Goal: Navigation & Orientation: Find specific page/section

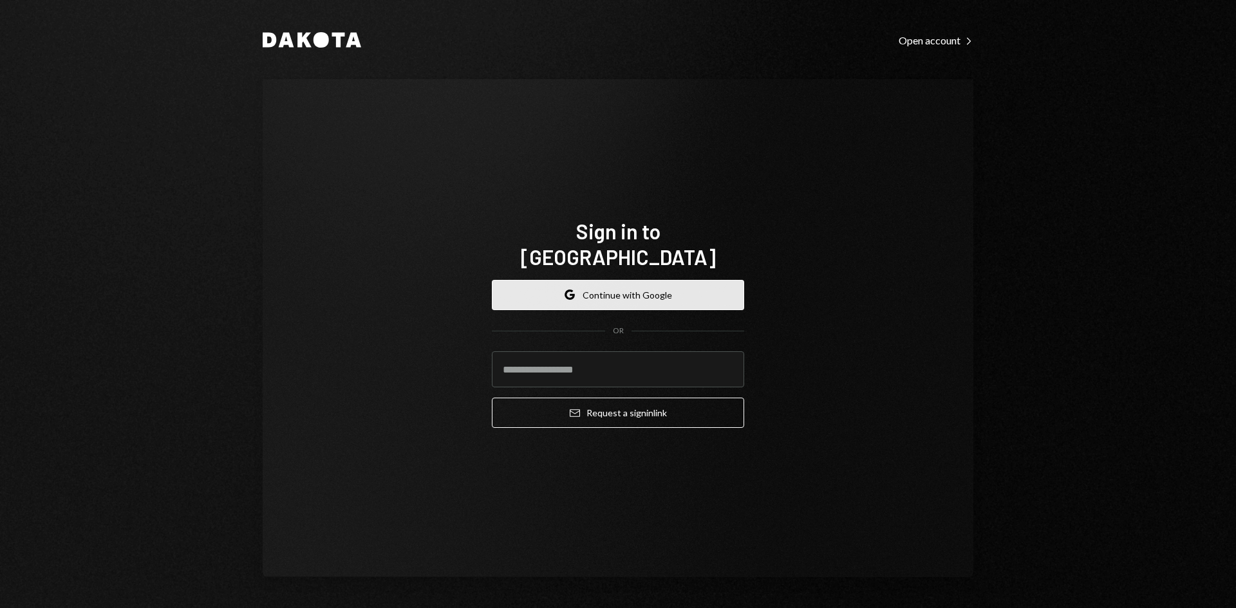
click at [588, 289] on button "Google Continue with Google" at bounding box center [618, 295] width 252 height 30
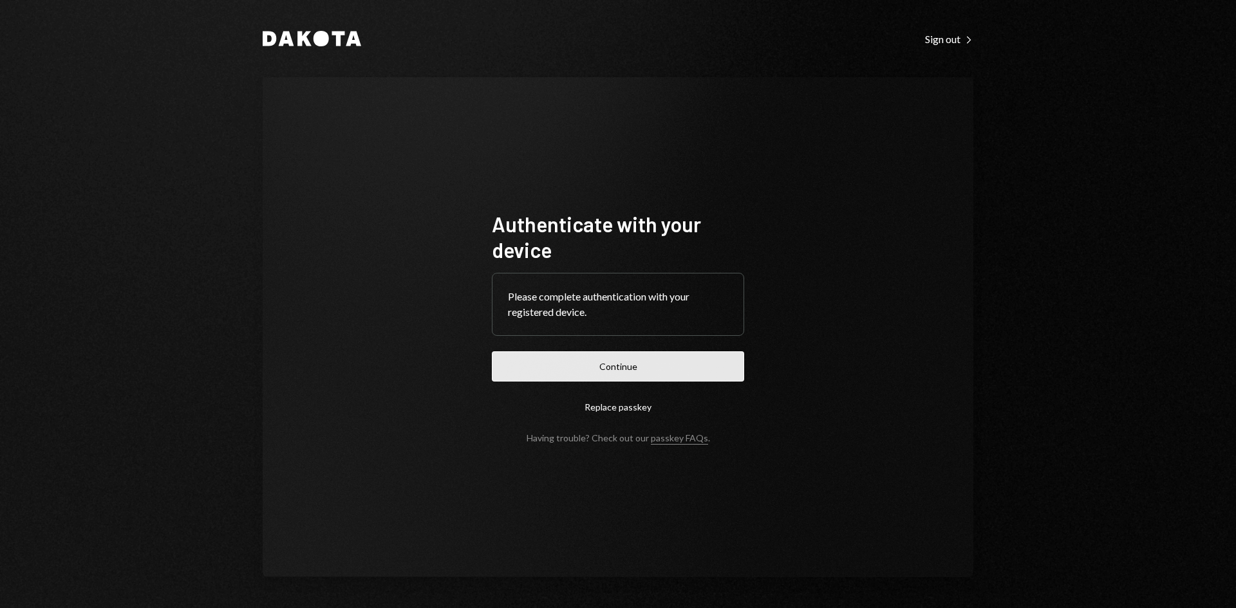
click at [648, 365] on button "Continue" at bounding box center [618, 367] width 252 height 30
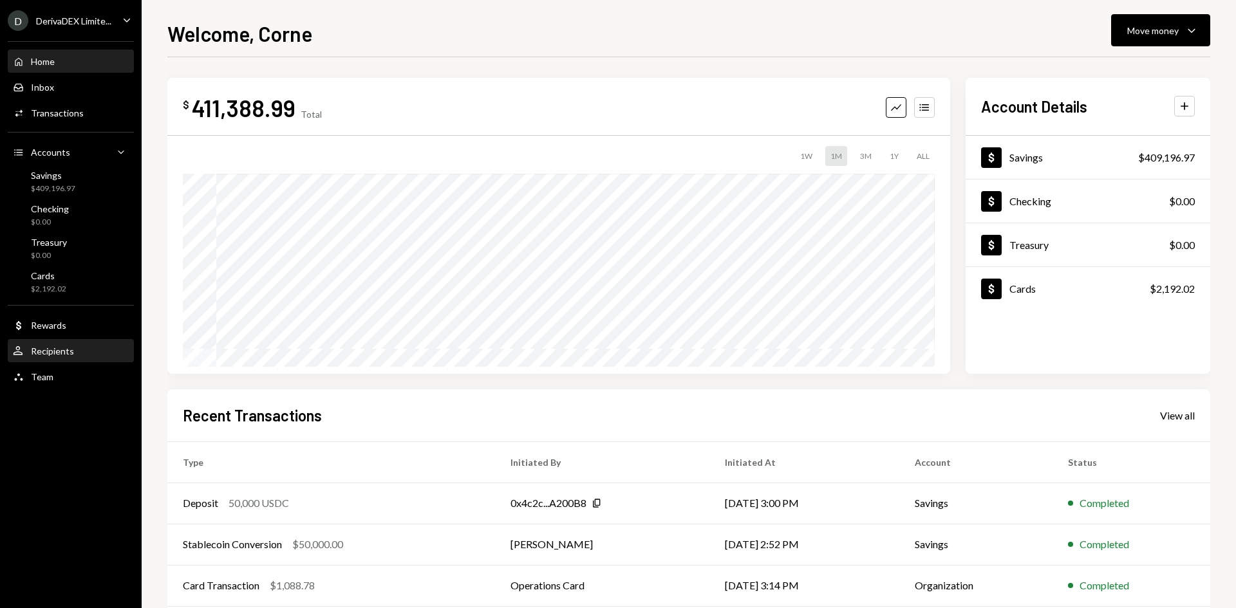
click at [63, 357] on div "Recipients" at bounding box center [52, 351] width 43 height 11
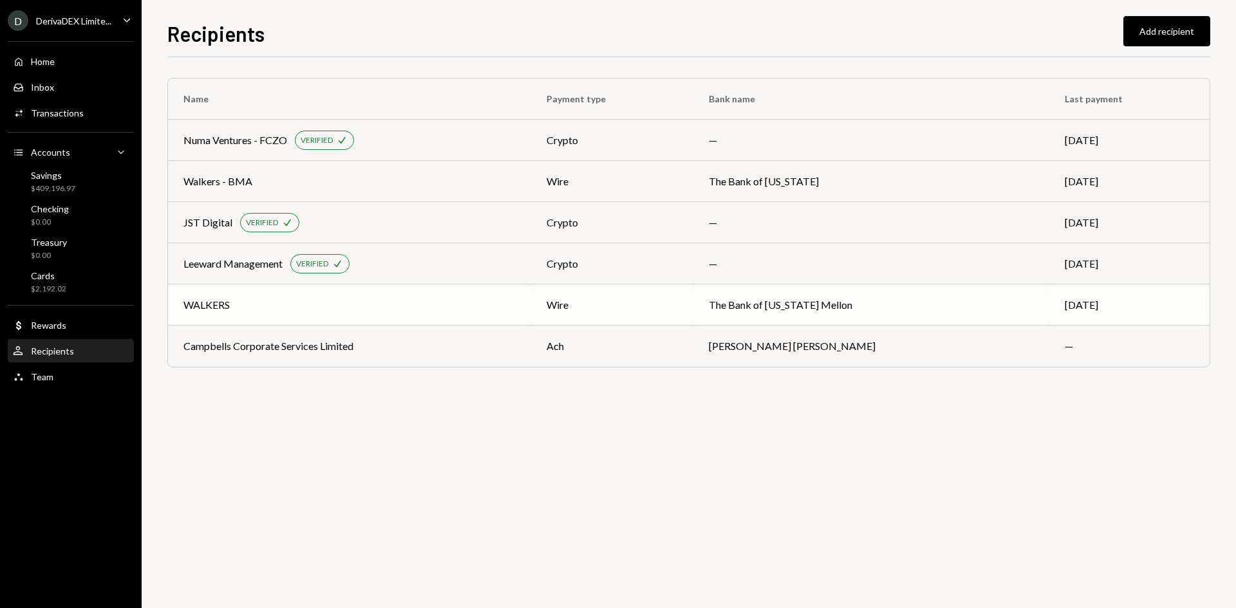
click at [413, 308] on div "WALKERS" at bounding box center [349, 304] width 332 height 15
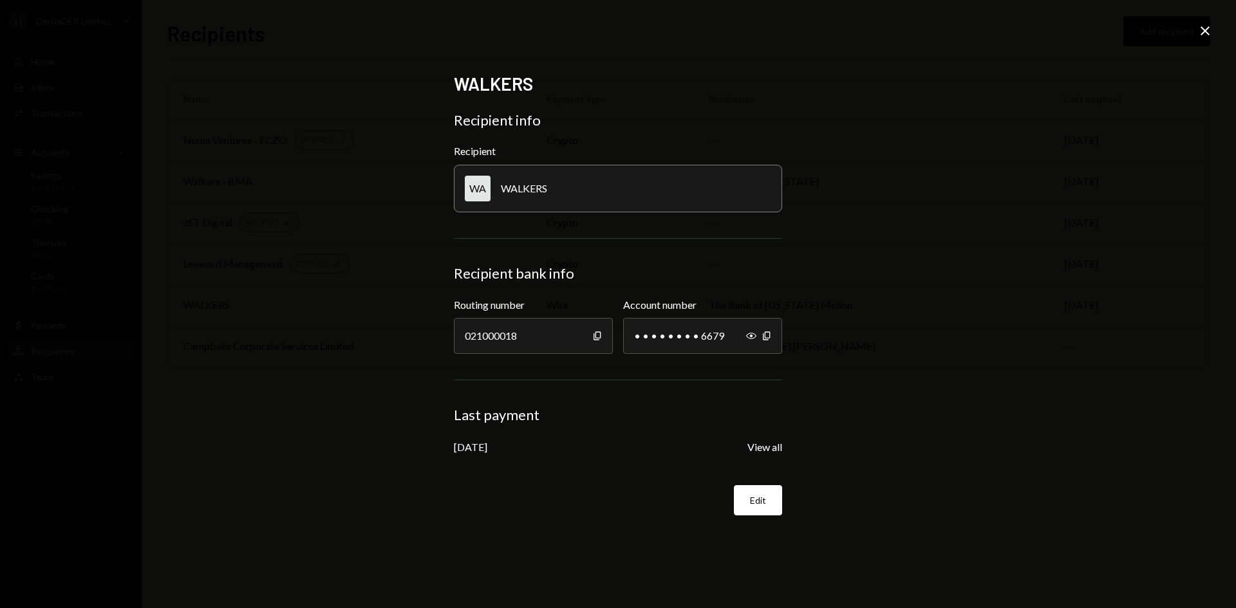
click at [1202, 28] on icon at bounding box center [1205, 30] width 9 height 9
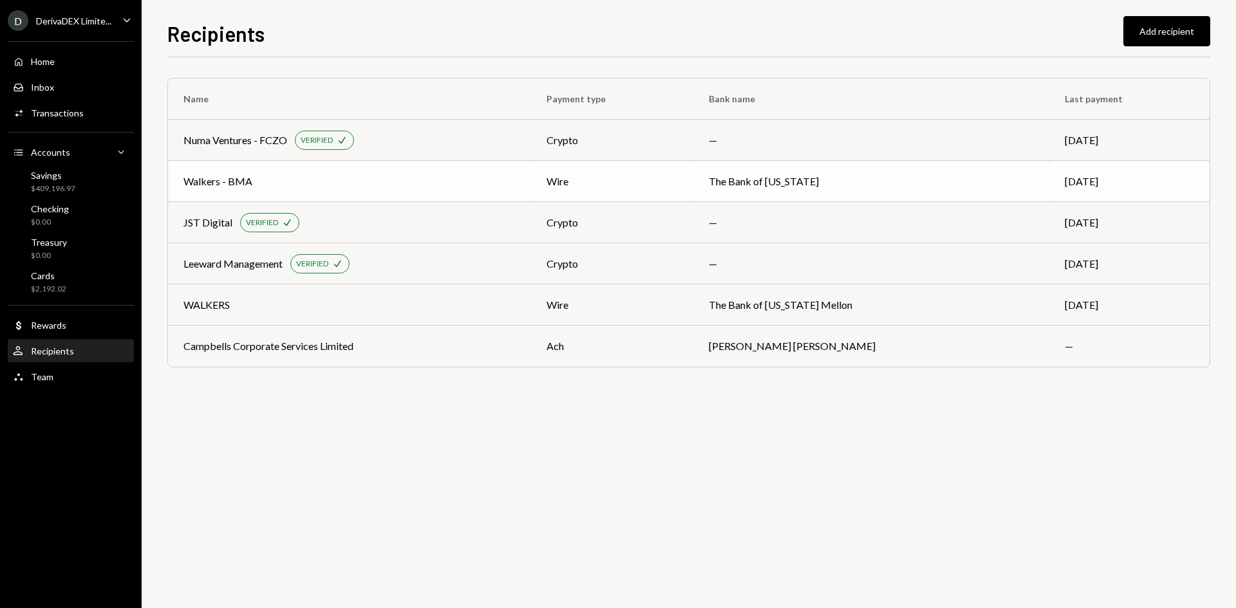
click at [221, 178] on div "Walkers - BMA" at bounding box center [217, 181] width 69 height 15
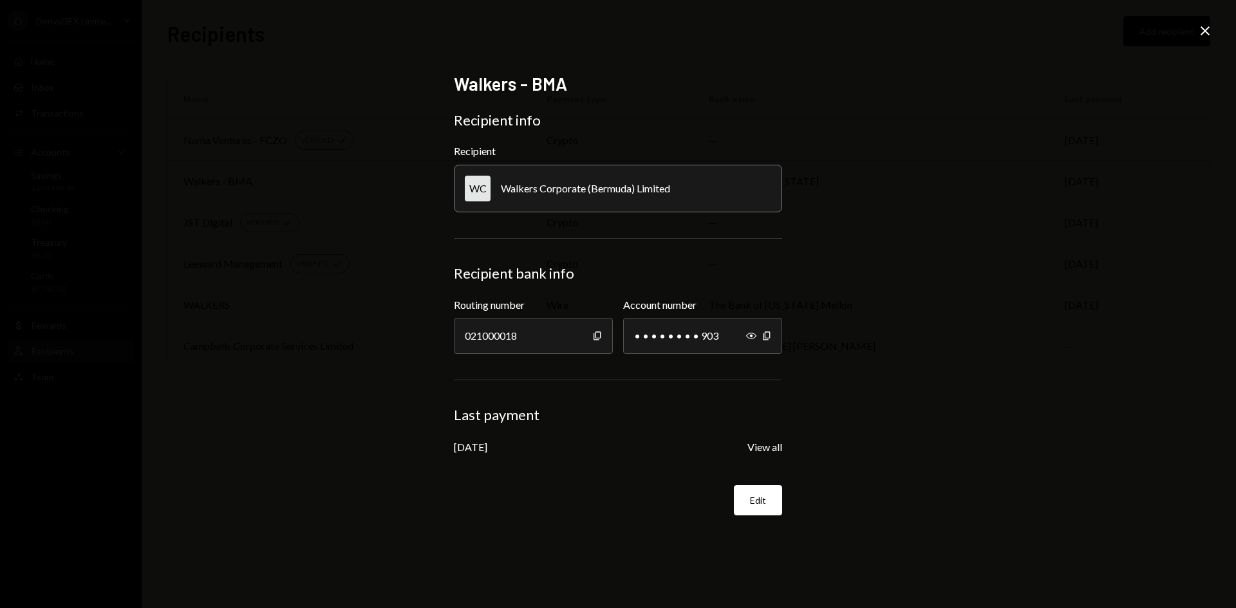
click at [1204, 29] on icon at bounding box center [1205, 30] width 9 height 9
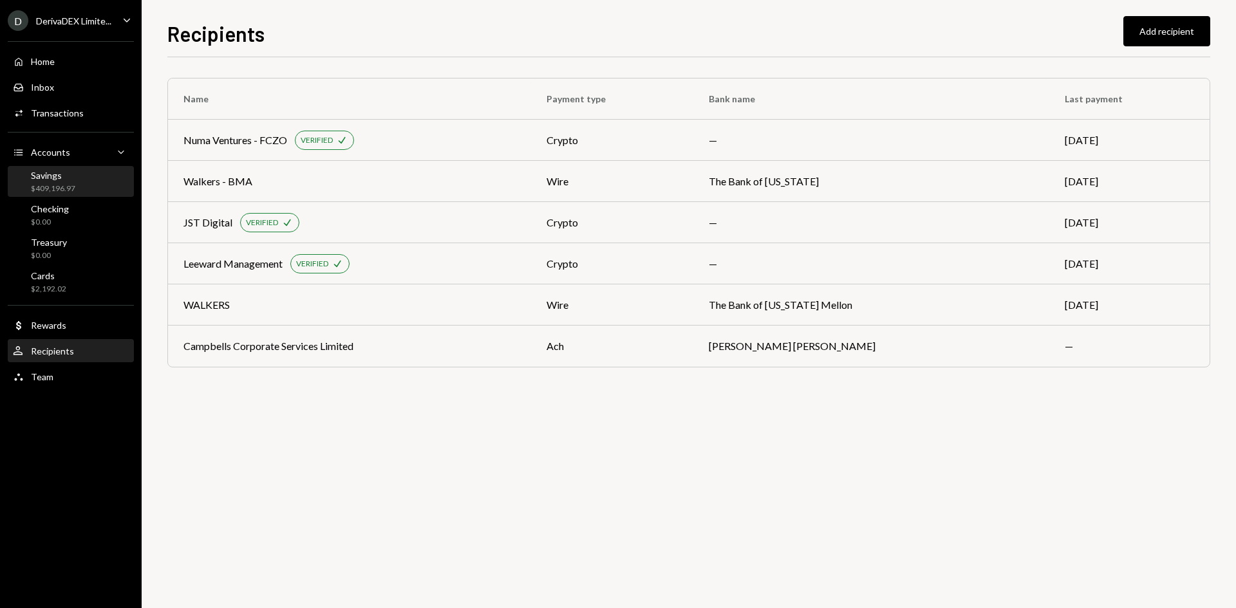
click at [67, 178] on div "Savings" at bounding box center [53, 175] width 44 height 11
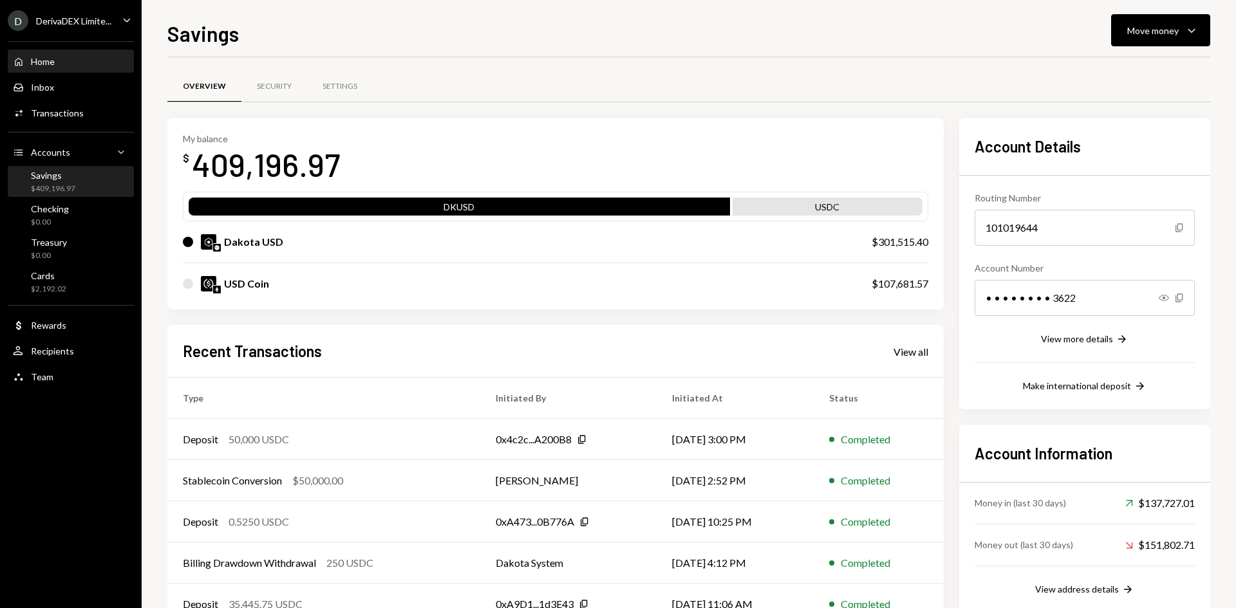
click at [56, 67] on div "Home Home" at bounding box center [71, 62] width 116 height 12
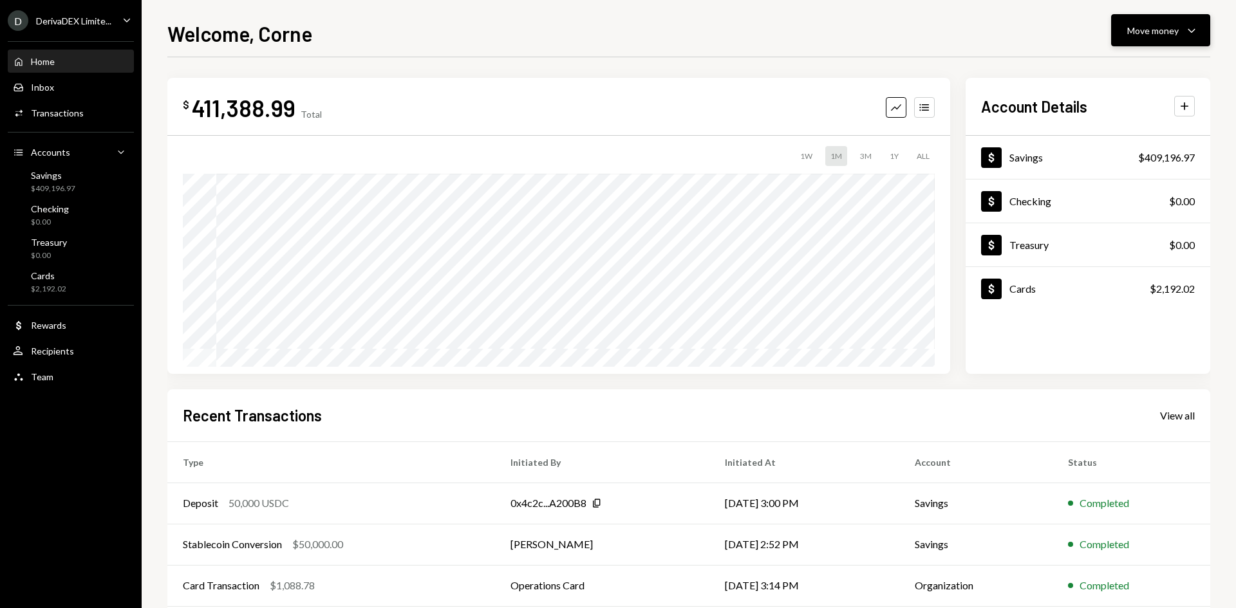
click at [1174, 32] on div "Move money" at bounding box center [1153, 31] width 52 height 14
click at [1129, 69] on div "Send" at bounding box center [1151, 69] width 94 height 14
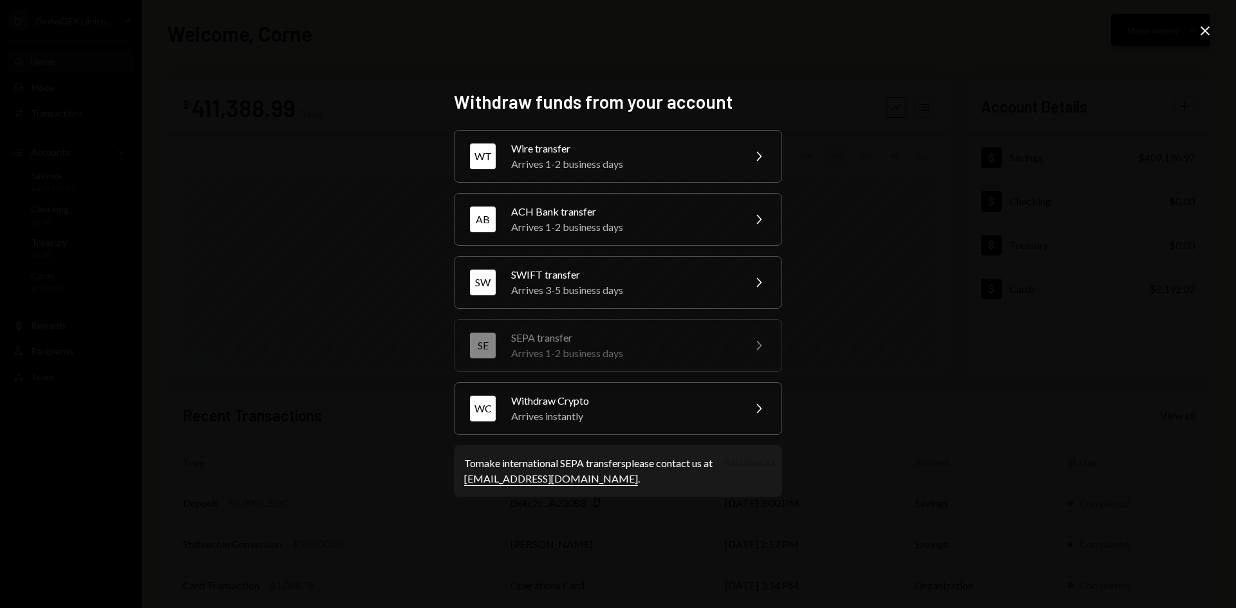
click at [1199, 29] on icon "Close" at bounding box center [1205, 30] width 15 height 15
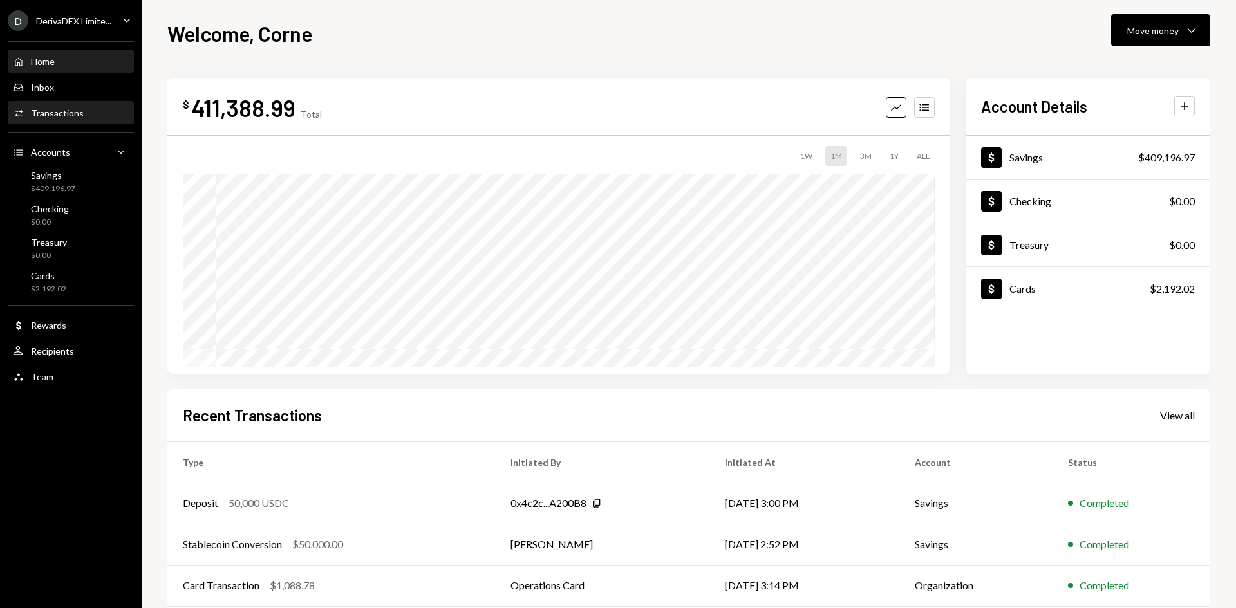
click at [78, 123] on div "Activities Transactions" at bounding box center [71, 113] width 116 height 22
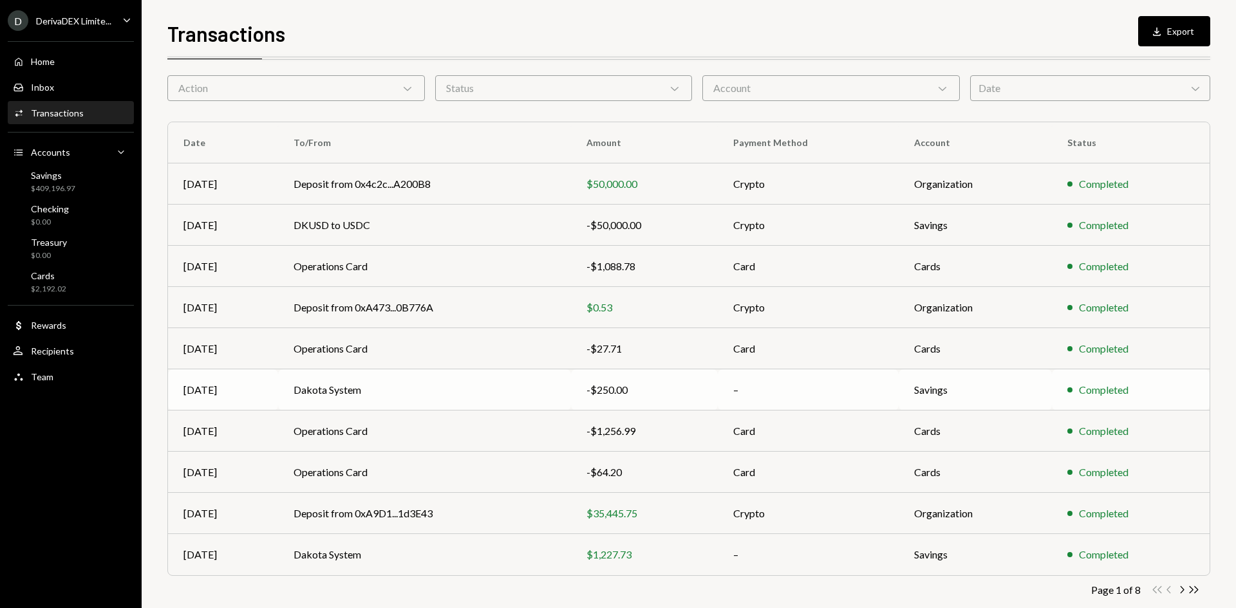
scroll to position [64, 0]
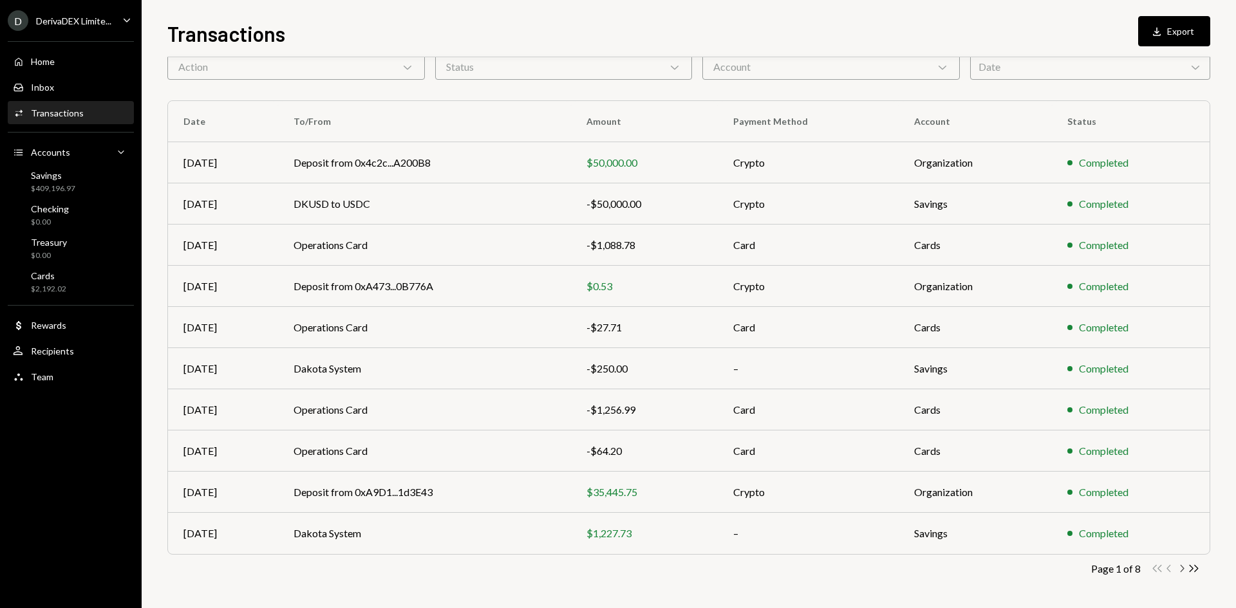
click at [1187, 573] on icon "Chevron Right" at bounding box center [1182, 569] width 12 height 12
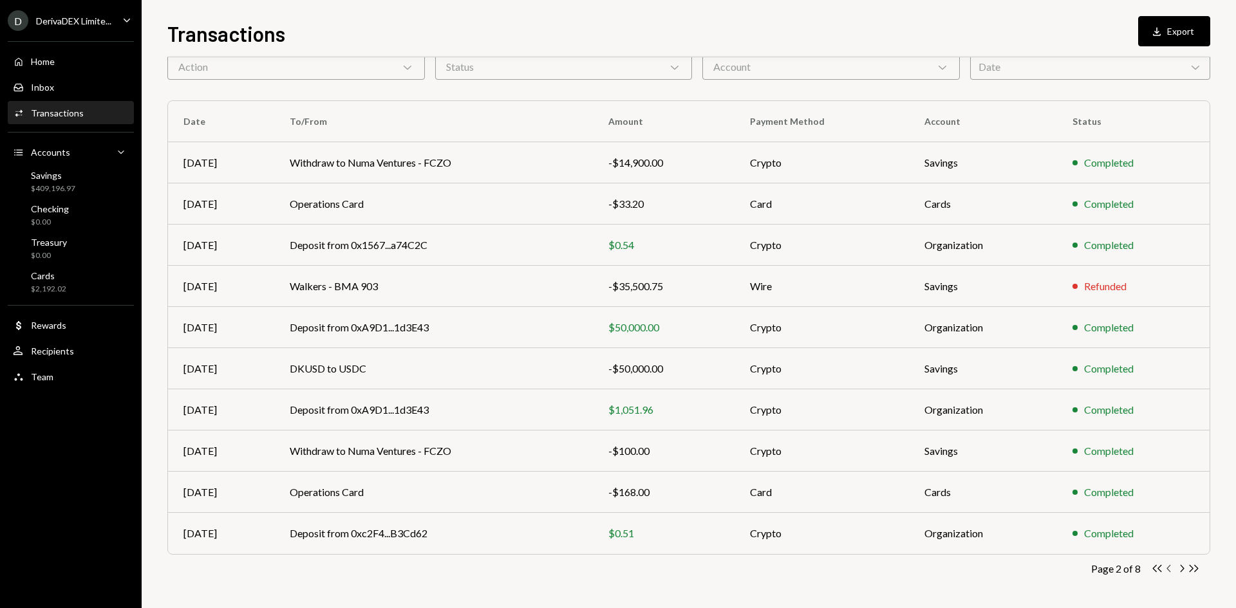
click at [1171, 568] on icon "Chevron Left" at bounding box center [1169, 569] width 12 height 12
